Goal: Information Seeking & Learning: Learn about a topic

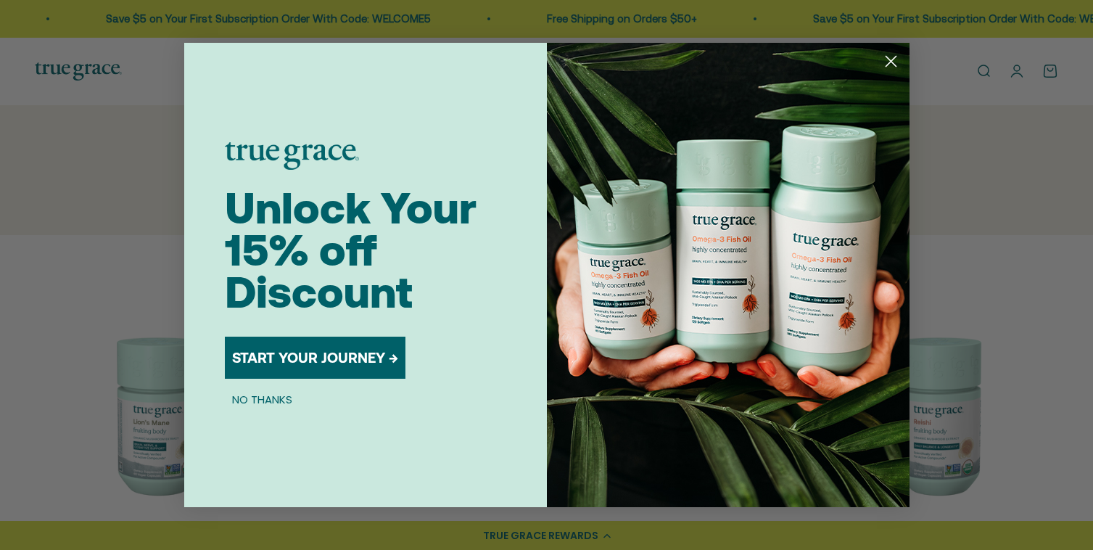
scroll to position [128, 0]
click at [254, 405] on button "NO THANKS" at bounding box center [262, 398] width 75 height 17
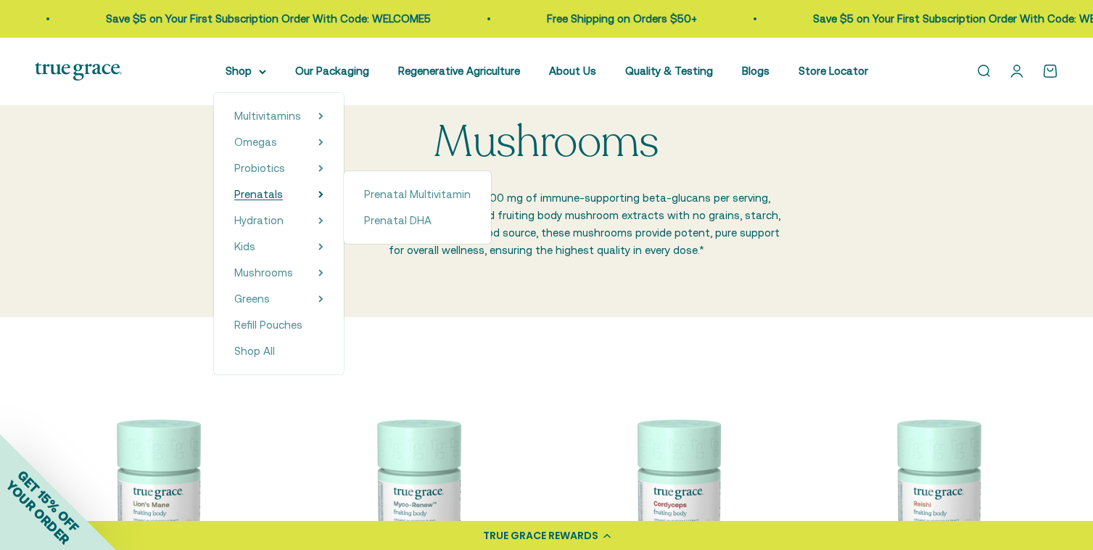
scroll to position [113, 0]
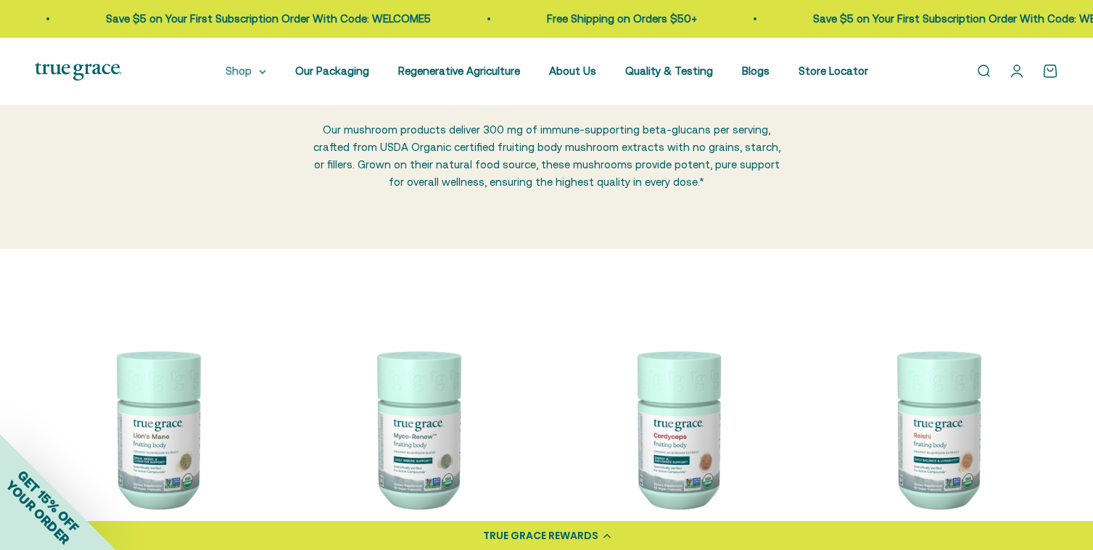
click at [263, 73] on summary "Shop" at bounding box center [246, 70] width 41 height 17
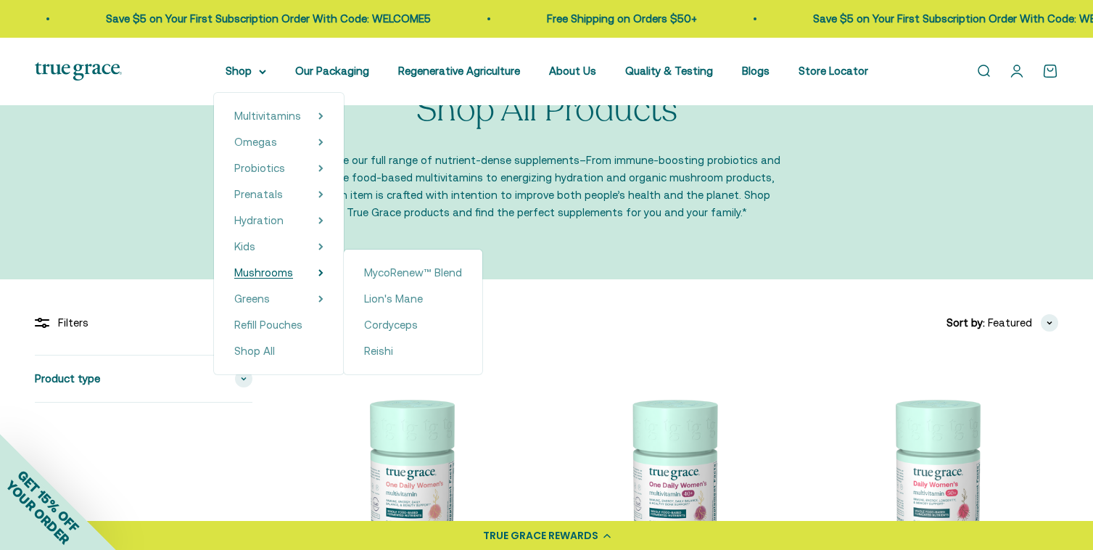
click at [261, 276] on span "Mushrooms" at bounding box center [263, 272] width 59 height 12
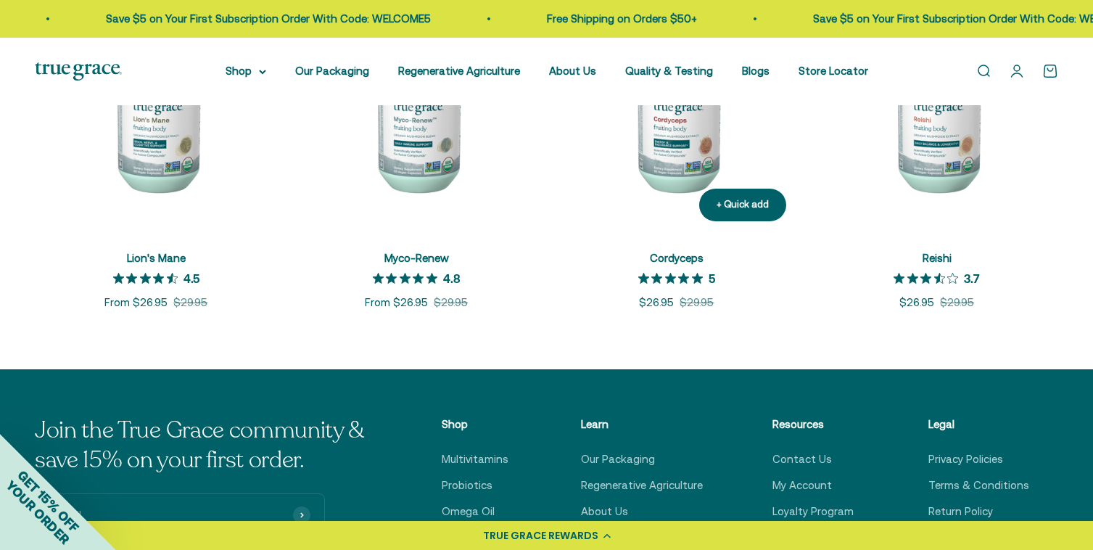
click at [695, 157] on img at bounding box center [676, 112] width 243 height 243
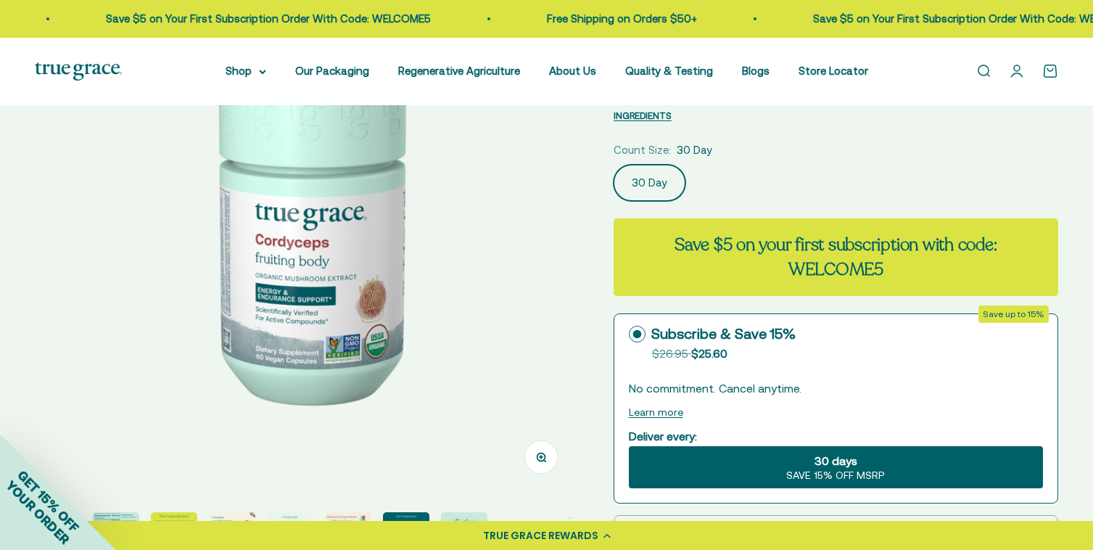
scroll to position [388, 0]
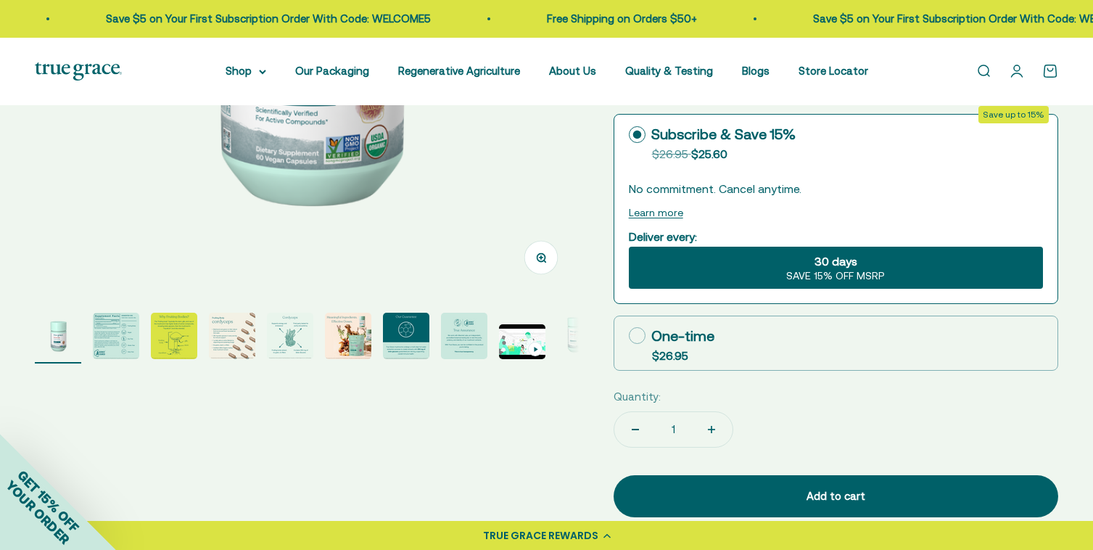
click at [368, 336] on img "Go to item 6" at bounding box center [348, 336] width 46 height 46
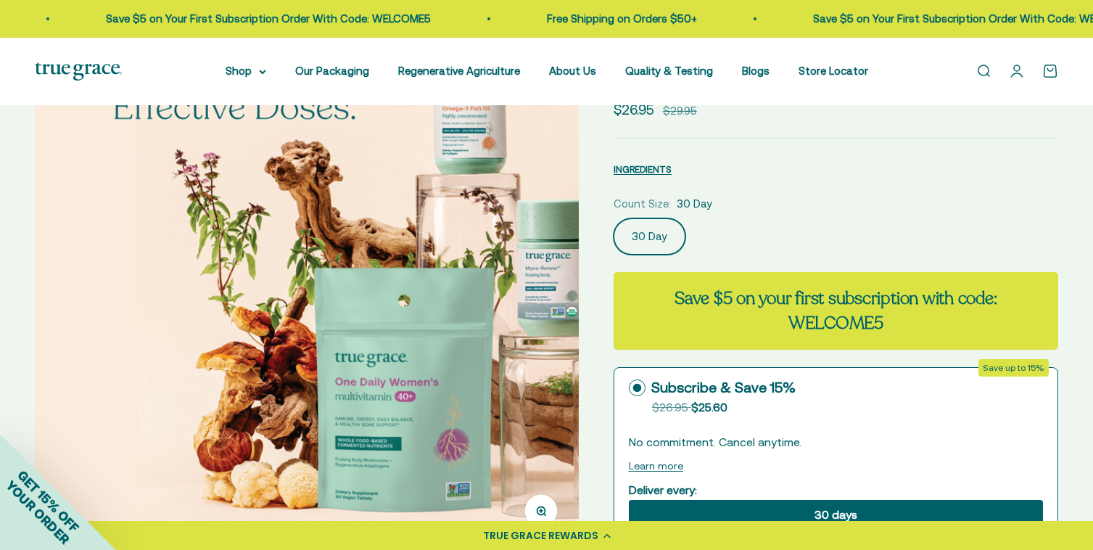
scroll to position [0, 0]
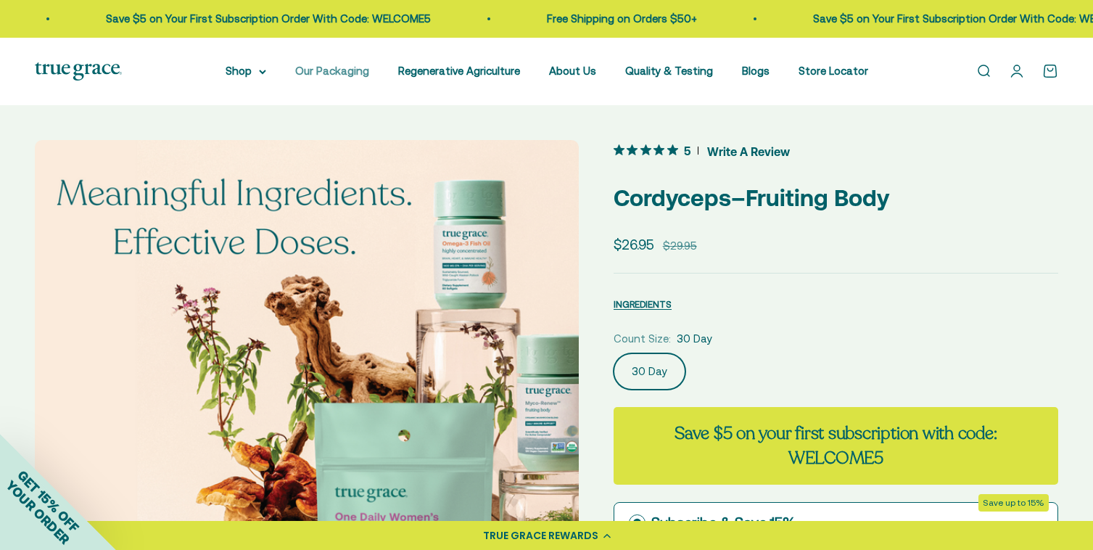
click at [356, 76] on link "Our Packaging" at bounding box center [332, 71] width 74 height 12
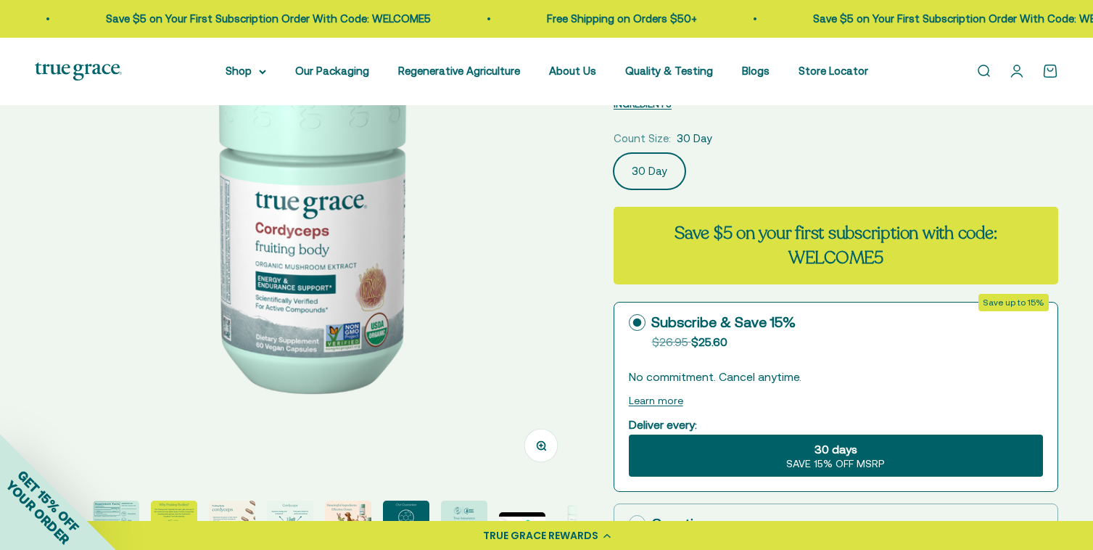
scroll to position [189, 0]
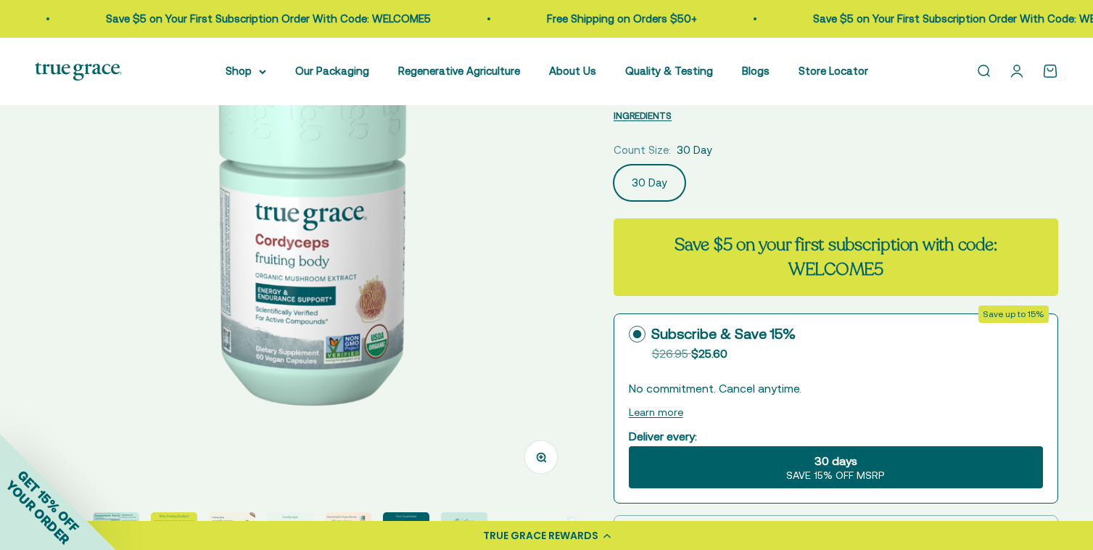
click at [431, 281] on img at bounding box center [307, 223] width 544 height 544
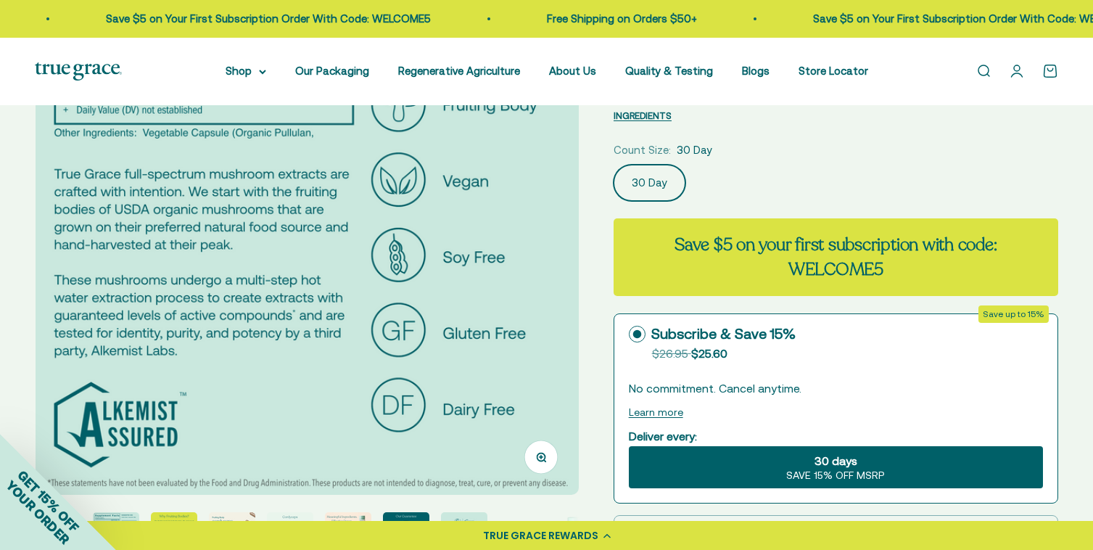
click at [195, 254] on img at bounding box center [308, 223] width 544 height 544
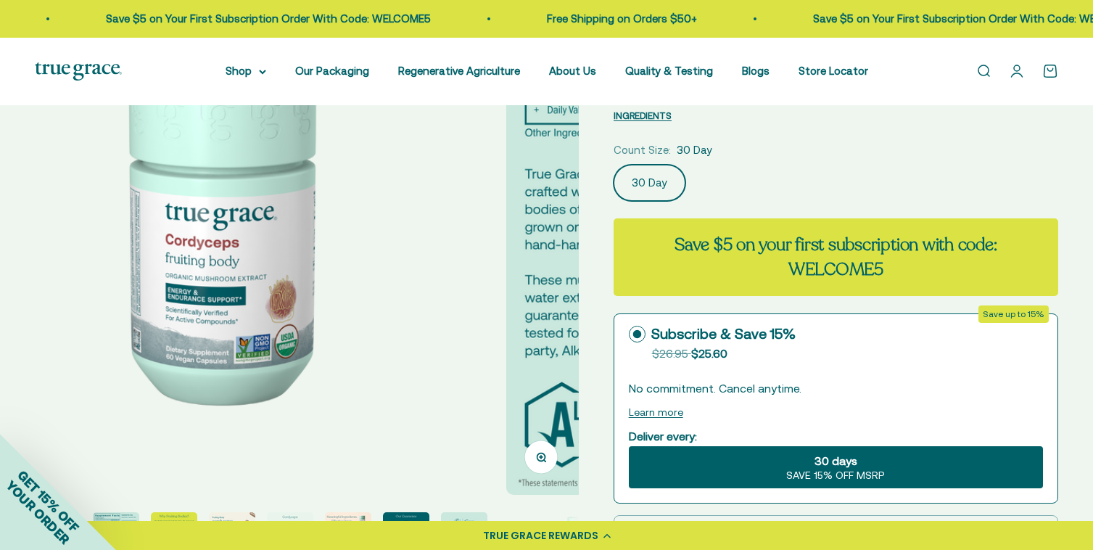
scroll to position [0, 0]
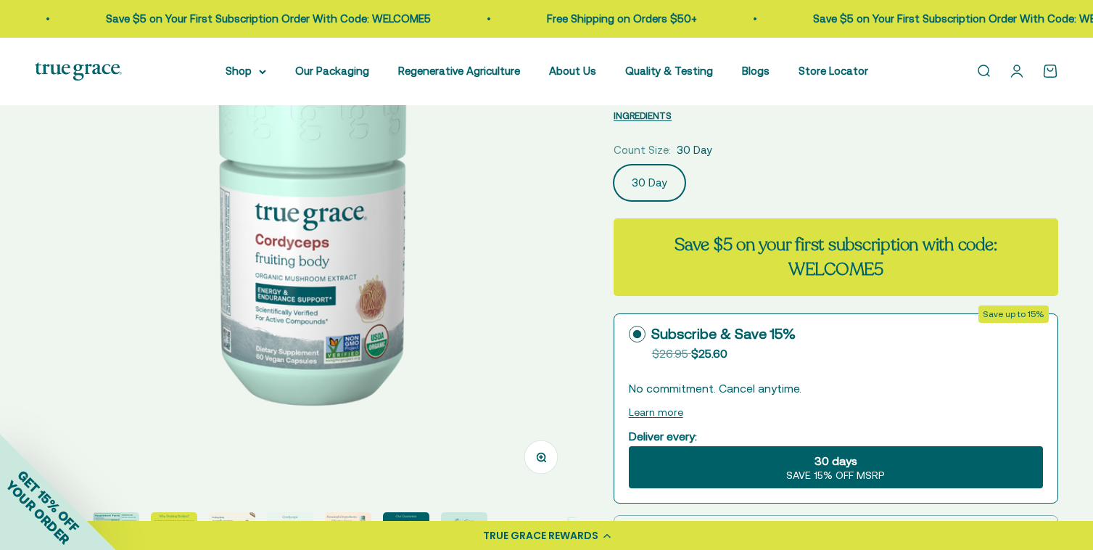
click at [387, 260] on img at bounding box center [307, 223] width 544 height 544
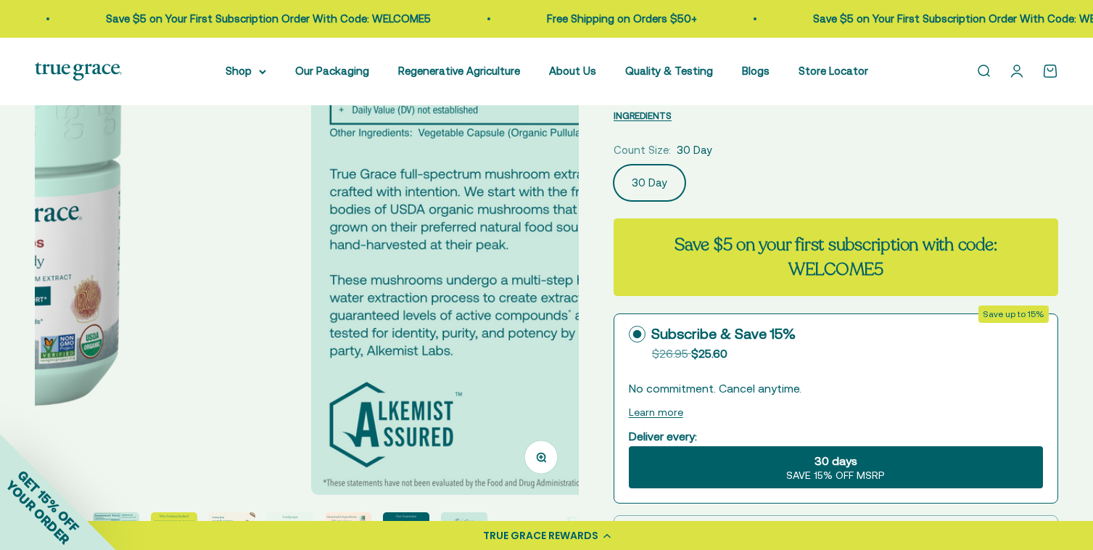
click at [387, 260] on media-carousel at bounding box center [307, 223] width 544 height 544
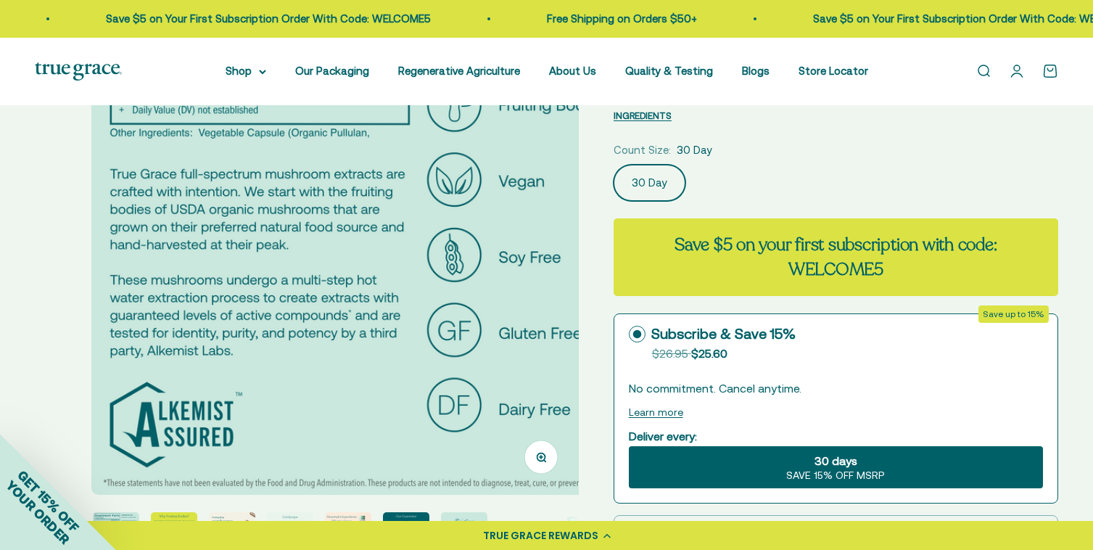
click at [387, 260] on img at bounding box center [363, 223] width 544 height 544
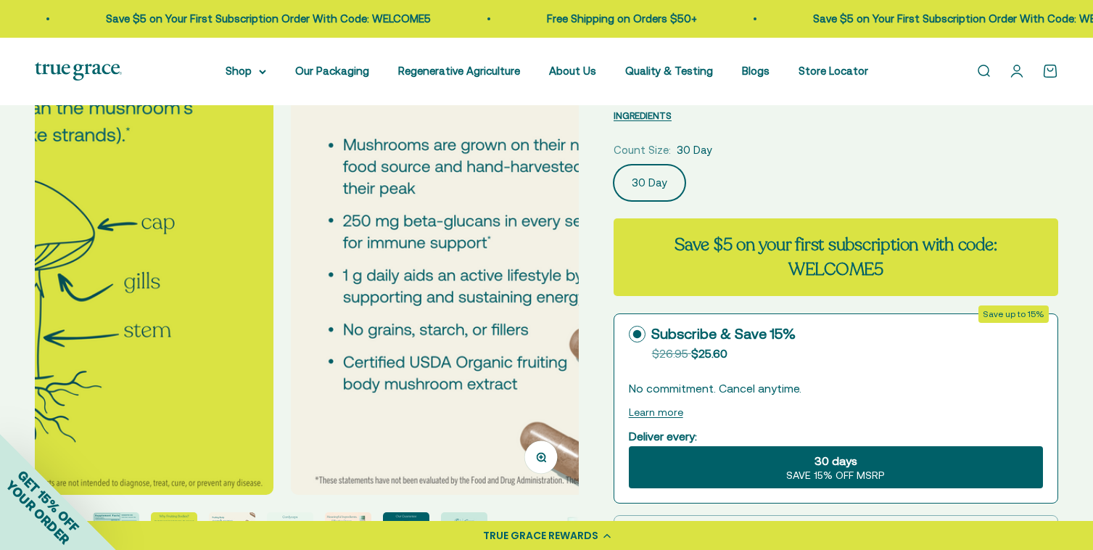
scroll to position [0, 1682]
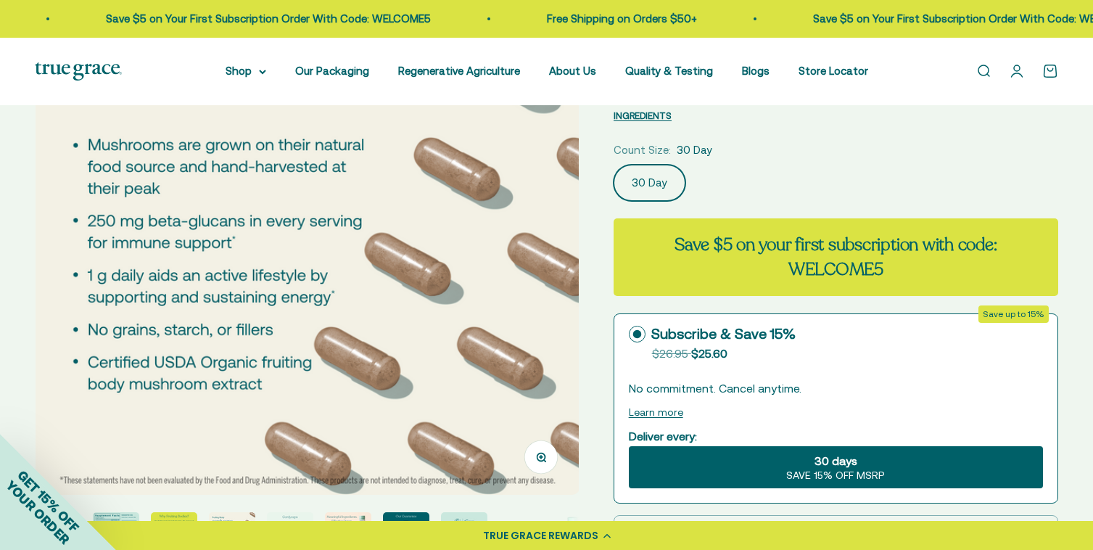
click at [105, 237] on img at bounding box center [308, 223] width 544 height 544
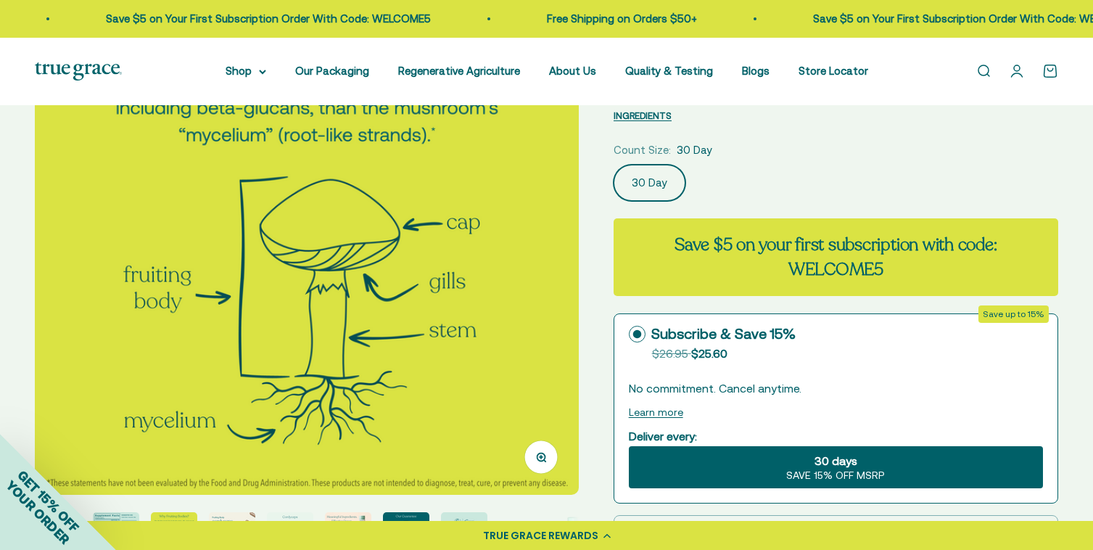
click at [70, 244] on img at bounding box center [307, 223] width 544 height 544
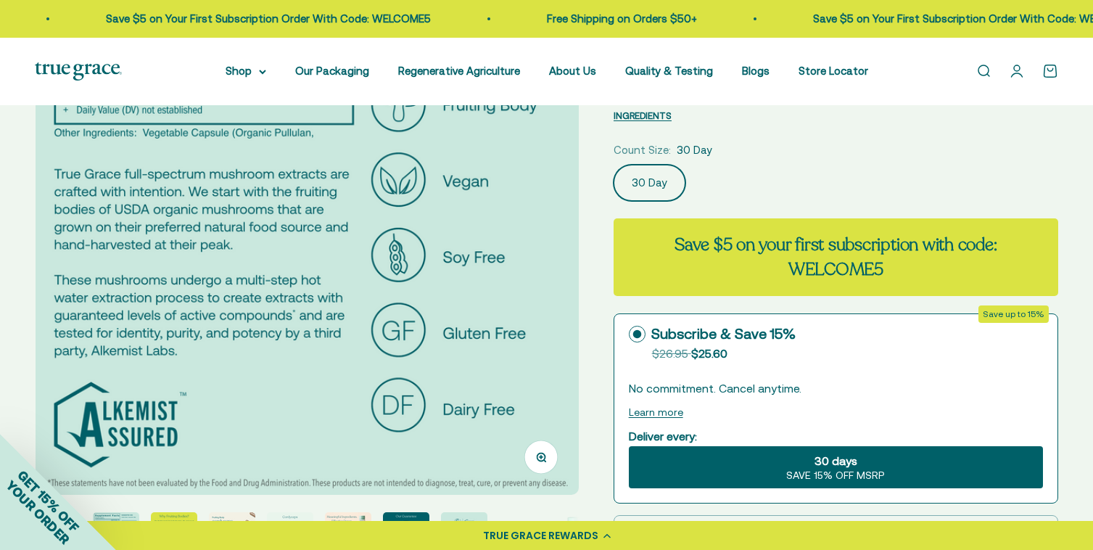
click at [70, 244] on img at bounding box center [308, 223] width 544 height 544
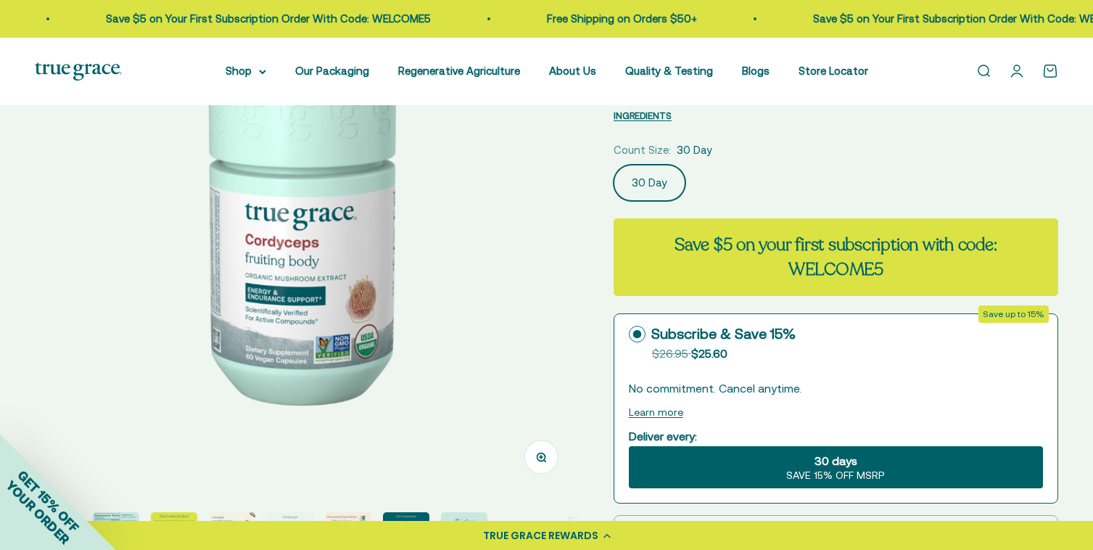
scroll to position [0, 0]
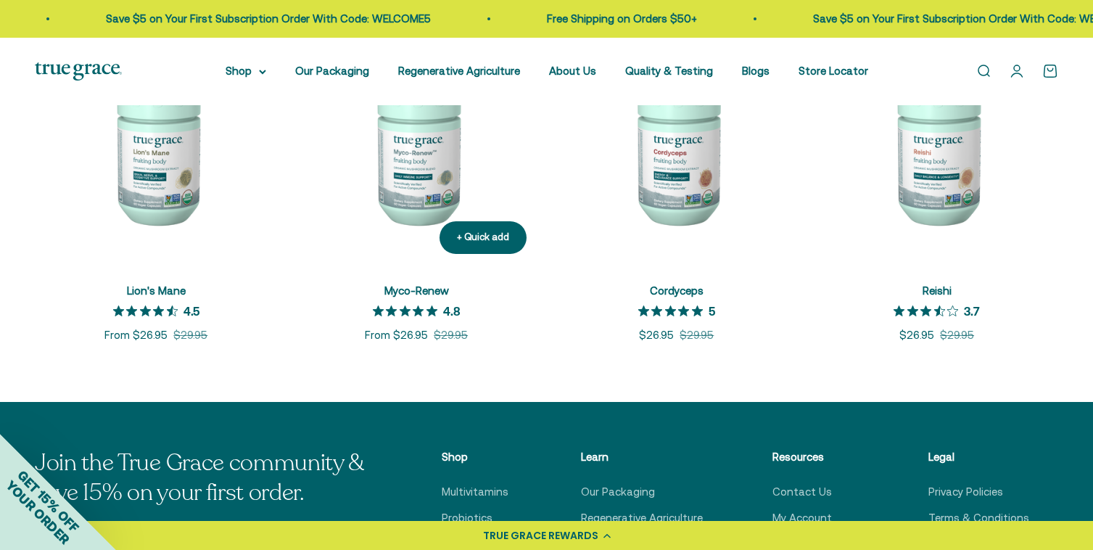
click at [438, 175] on img at bounding box center [416, 144] width 243 height 243
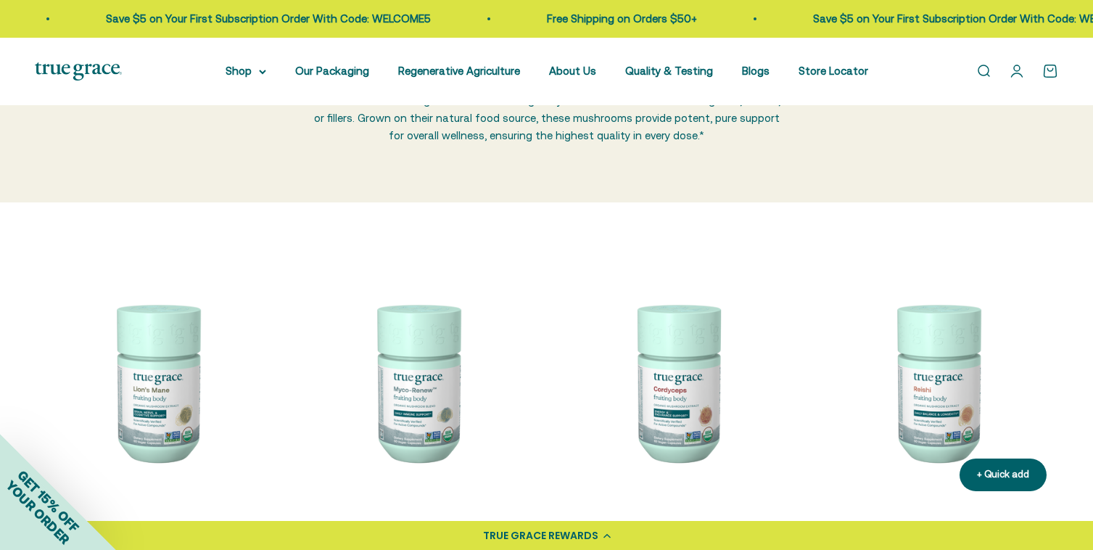
scroll to position [200, 0]
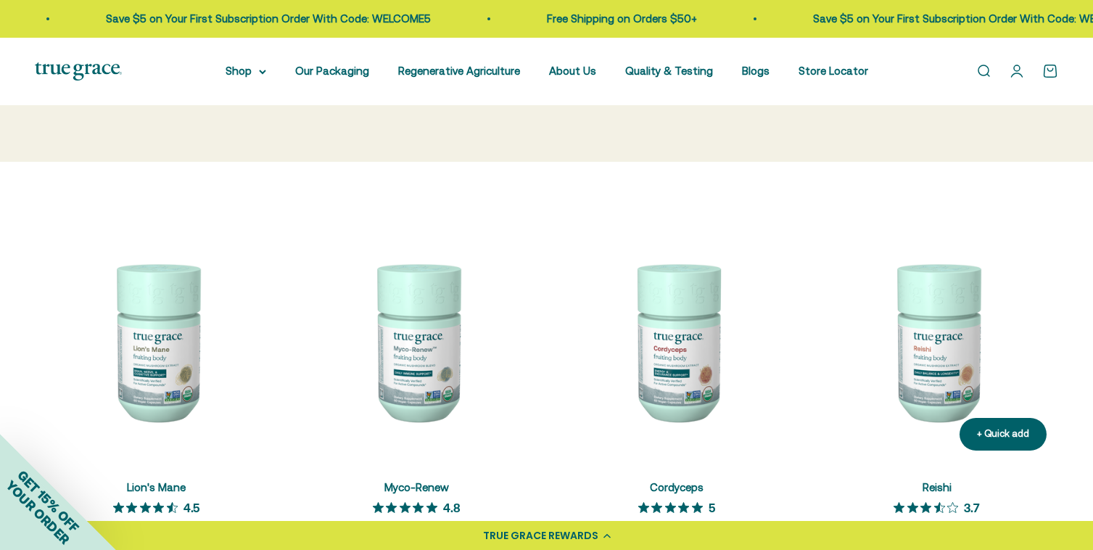
click at [929, 386] on img at bounding box center [936, 341] width 243 height 243
